Goal: Task Accomplishment & Management: Complete application form

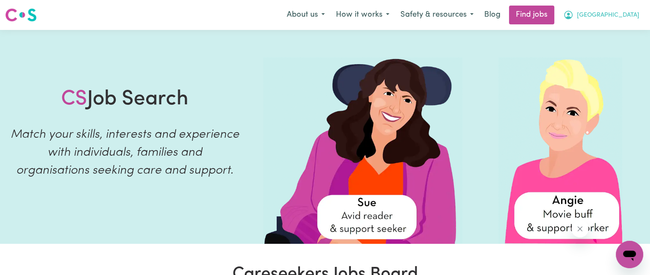
click at [605, 13] on span "[GEOGRAPHIC_DATA]" at bounding box center [608, 15] width 62 height 9
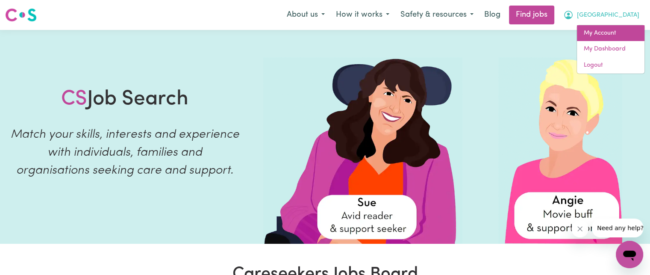
click at [609, 32] on link "My Account" at bounding box center [611, 33] width 68 height 16
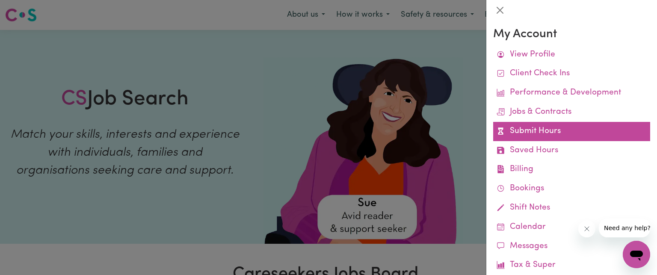
click at [577, 131] on link "Submit Hours" at bounding box center [571, 131] width 157 height 19
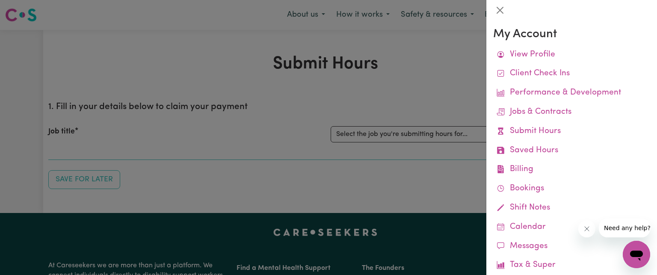
click at [450, 103] on div at bounding box center [328, 137] width 657 height 275
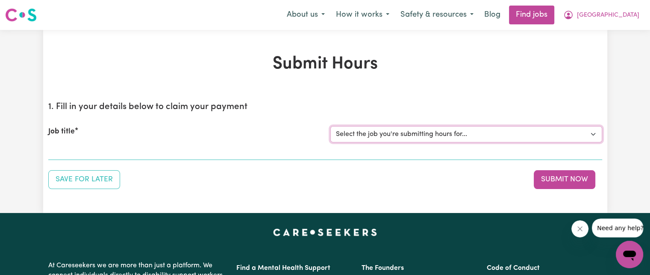
click at [438, 133] on select "Select the job you're submitting hours for... [Machan Amari] [DEMOGRAPHIC_DATA]…" at bounding box center [466, 134] width 272 height 16
select select "14265"
click at [330, 126] on select "Select the job you're submitting hours for... [Machan Amari] [DEMOGRAPHIC_DATA]…" at bounding box center [466, 134] width 272 height 16
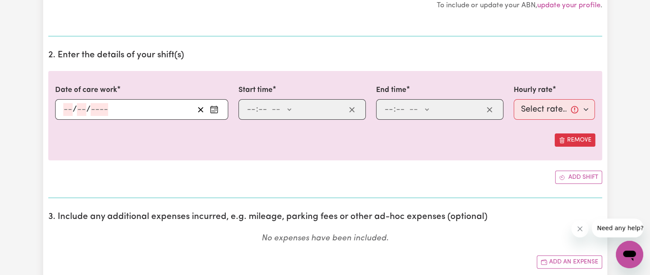
scroll to position [215, 0]
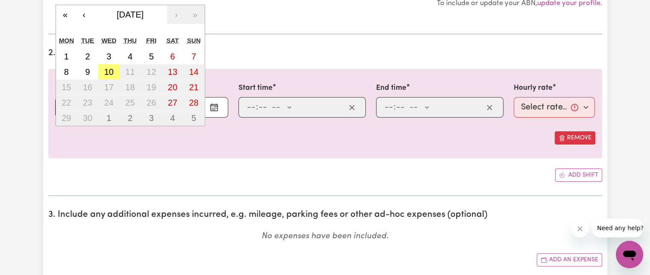
click at [69, 106] on div "/ / « ‹ [DATE] › » Mon Tue Wed Thu Fri Sat Sun 1 2 3 4 5 6 7 8 9 10 11 12 13 14…" at bounding box center [141, 107] width 173 height 21
click at [109, 69] on abbr "10" at bounding box center [108, 71] width 9 height 9
type input "[DATE]"
type input "10"
type input "9"
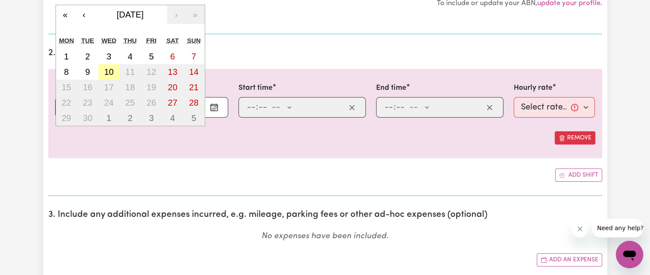
type input "2025"
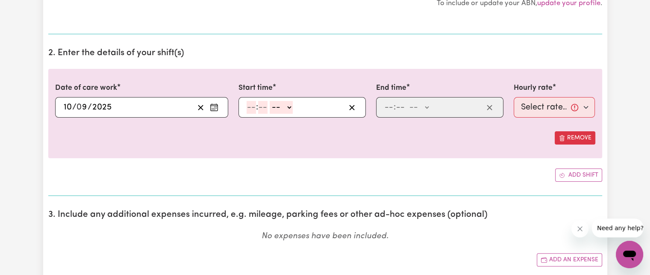
click at [249, 106] on input "number" at bounding box center [251, 107] width 9 height 13
click at [251, 107] on input "number" at bounding box center [251, 107] width 9 height 13
type input "12"
type input "00"
click at [279, 105] on select "-- AM PM" at bounding box center [282, 107] width 23 height 13
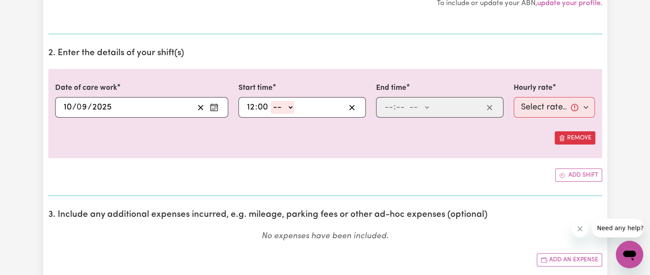
select select "pm"
click at [271, 101] on select "-- AM PM" at bounding box center [282, 107] width 23 height 13
type input "12:00"
type input "0"
click at [388, 109] on input "number" at bounding box center [388, 107] width 9 height 13
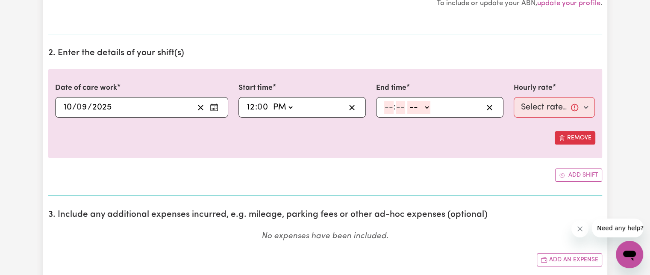
type input "3"
click at [389, 107] on input "3" at bounding box center [388, 107] width 9 height 13
click at [405, 107] on select "-- AM PM" at bounding box center [415, 107] width 23 height 13
select select "pm"
click at [404, 101] on select "-- AM PM" at bounding box center [415, 107] width 23 height 13
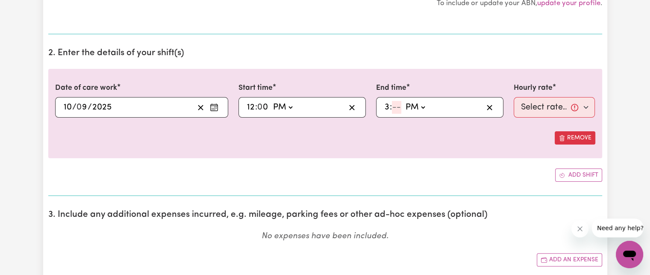
click at [397, 108] on input "number" at bounding box center [396, 107] width 9 height 13
type input "0"
type input "15:00"
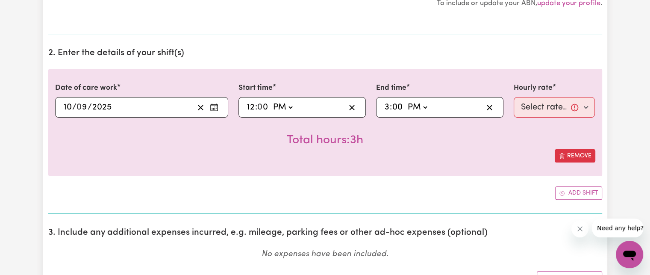
type input "00"
click at [533, 106] on select "Select rate... $62.73 (Weekday)" at bounding box center [555, 107] width 82 height 21
select select "62.73-Weekday"
click at [514, 97] on select "Select rate... $62.73 (Weekday)" at bounding box center [555, 107] width 82 height 21
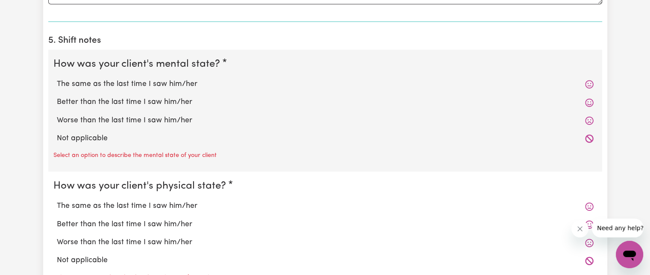
scroll to position [593, 0]
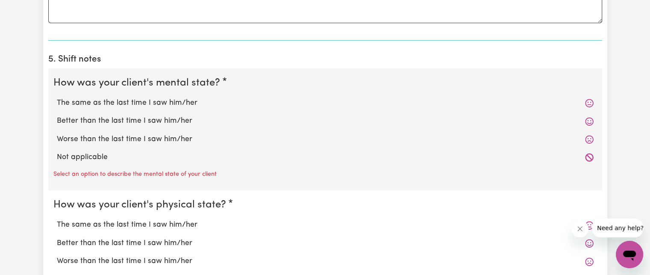
click at [588, 100] on icon at bounding box center [589, 103] width 9 height 9
click at [583, 106] on label "The same as the last time I saw him/her" at bounding box center [325, 102] width 537 height 11
click at [57, 97] on input "The same as the last time I saw him/her" at bounding box center [56, 97] width 0 height 0
radio input "true"
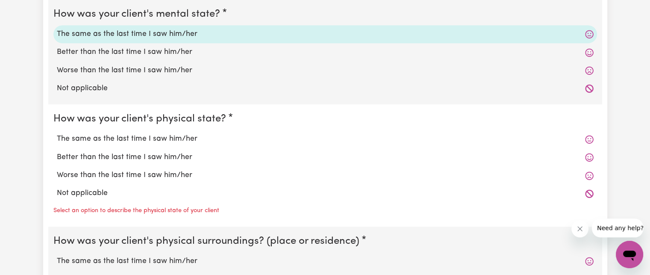
scroll to position [669, 0]
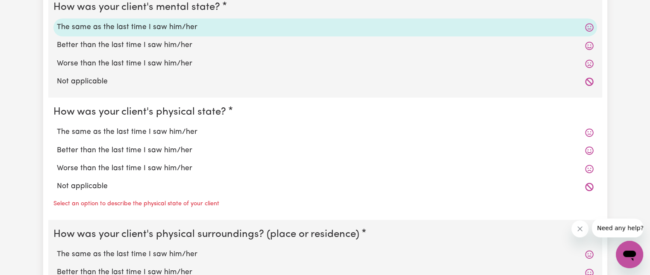
click at [380, 132] on label "The same as the last time I saw him/her" at bounding box center [325, 132] width 537 height 11
click at [57, 127] on input "The same as the last time I saw him/her" at bounding box center [56, 126] width 0 height 0
radio input "true"
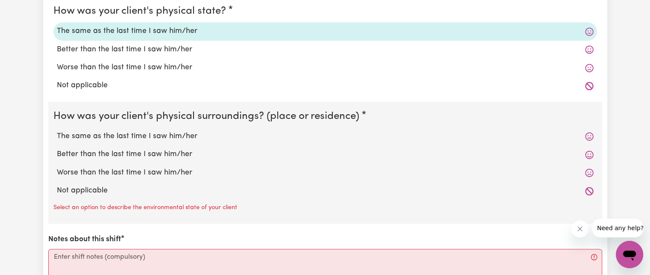
scroll to position [774, 0]
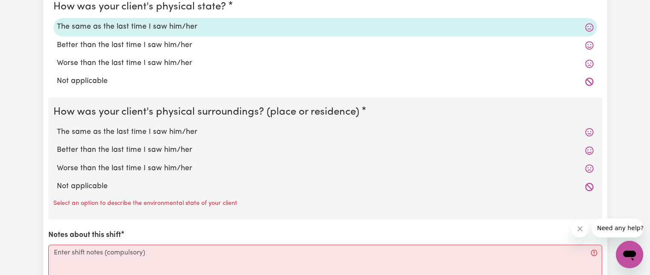
click at [128, 183] on label "Not applicable" at bounding box center [325, 186] width 537 height 11
click at [57, 181] on input "Not applicable" at bounding box center [56, 180] width 0 height 0
radio input "true"
